Goal: Transaction & Acquisition: Purchase product/service

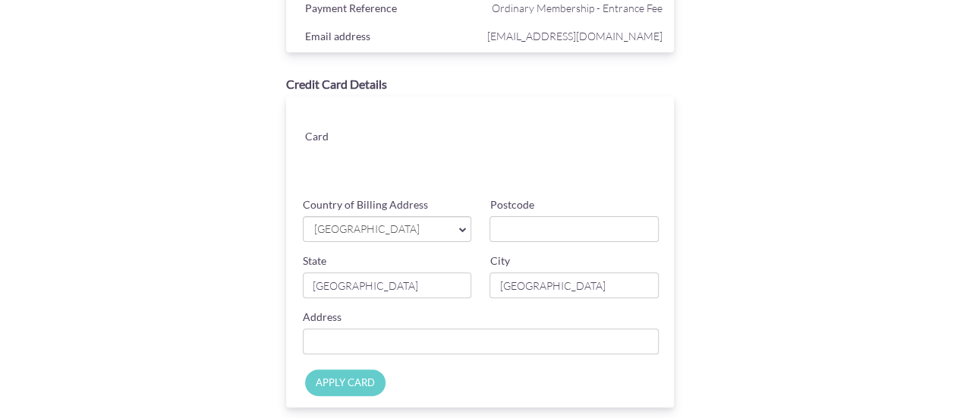
scroll to position [111, 0]
click at [519, 229] on input "Postcode" at bounding box center [574, 230] width 169 height 26
type input "589484"
click at [481, 339] on input "Country of Billing Address" at bounding box center [481, 342] width 357 height 26
type input "9"
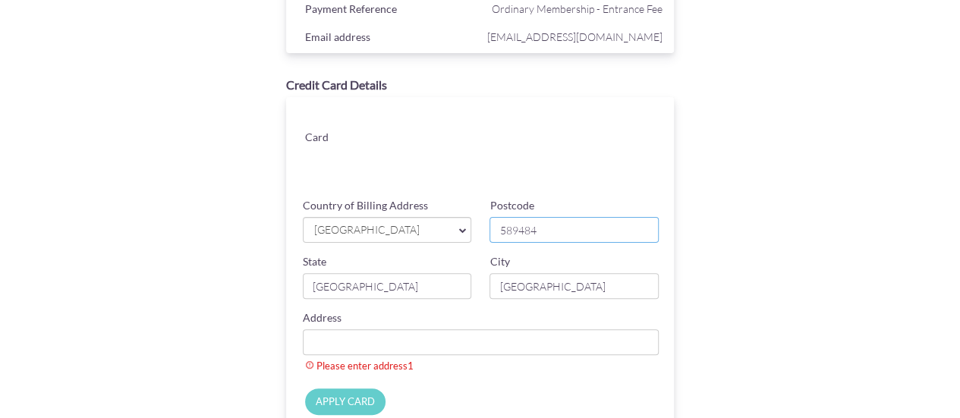
click at [587, 233] on input "589484" at bounding box center [574, 230] width 169 height 26
type input "266634"
click at [483, 339] on input "Country of Billing Address" at bounding box center [481, 342] width 357 height 26
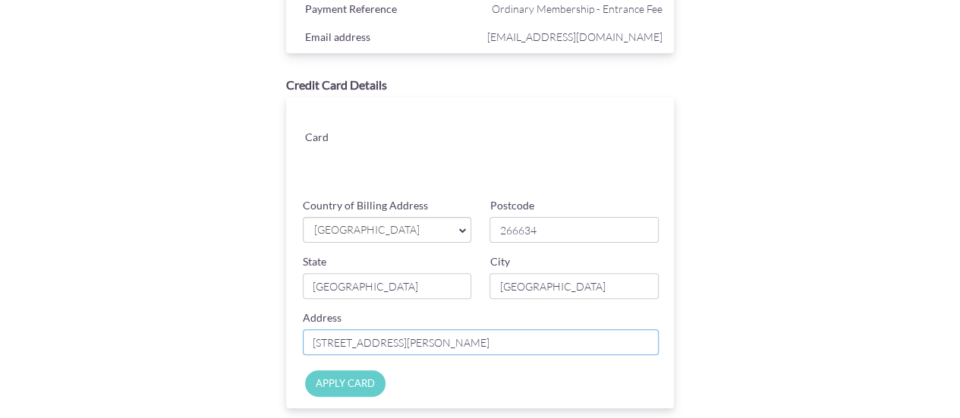
type input "[STREET_ADDRESS][PERSON_NAME]"
click at [348, 387] on input "APPLY CARD" at bounding box center [345, 383] width 80 height 27
type input "Applying..."
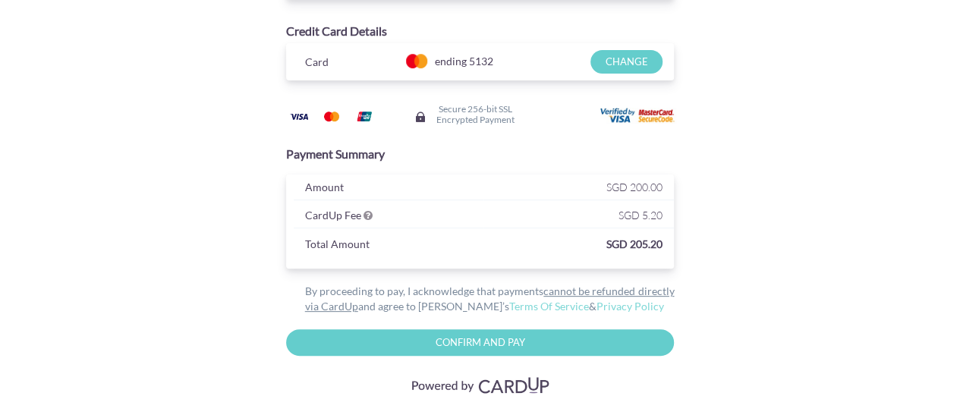
scroll to position [165, 0]
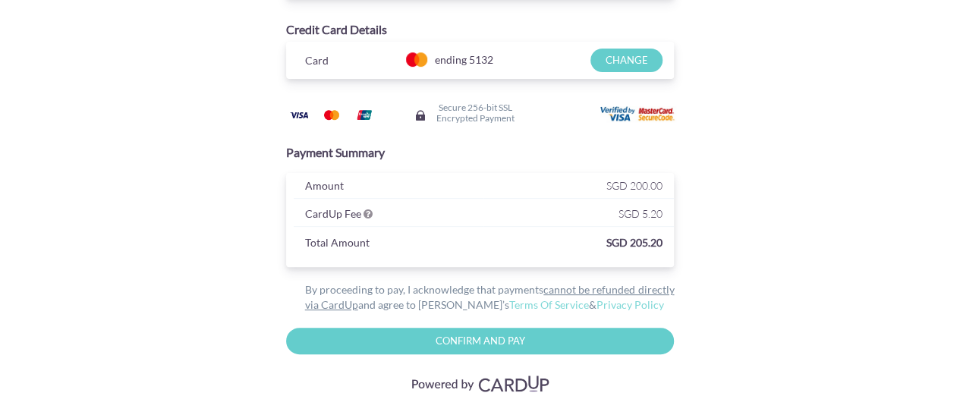
click at [564, 345] on input "Confirm and Pay" at bounding box center [480, 341] width 389 height 27
type input "Please wait..."
